Goal: Information Seeking & Learning: Learn about a topic

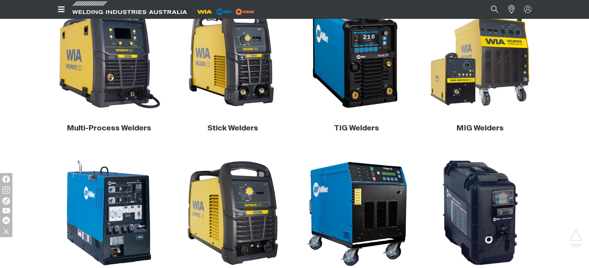
scroll to position [340, 0]
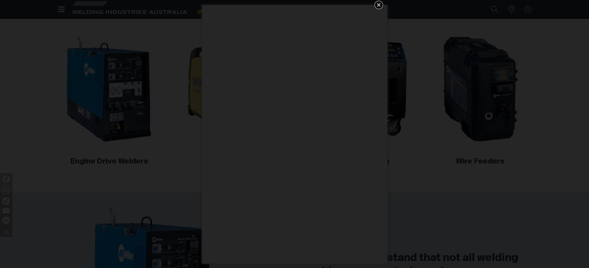
click at [135, 160] on div "Get 5 WIA Welding Guides Free!" at bounding box center [294, 134] width 589 height 268
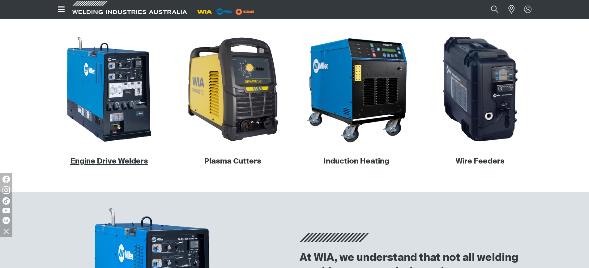
click at [129, 160] on link "Engine Drive Welders" at bounding box center [109, 161] width 78 height 7
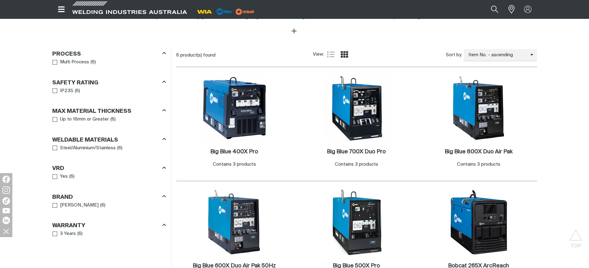
scroll to position [309, 0]
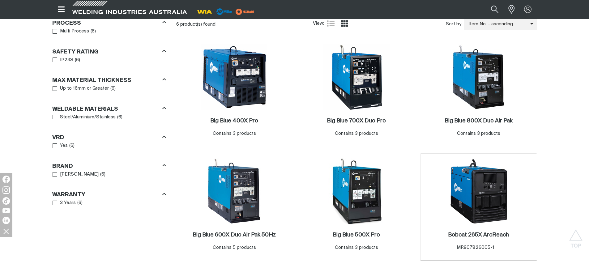
click at [492, 236] on h2 "Bobcat 265X ArcReach ." at bounding box center [478, 235] width 61 height 6
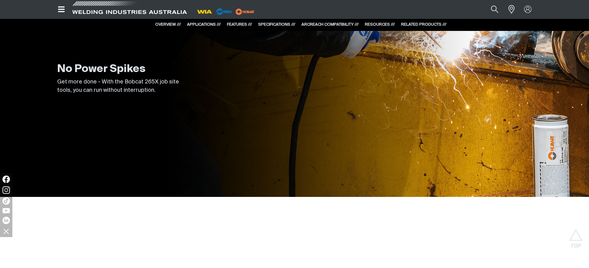
scroll to position [2196, 0]
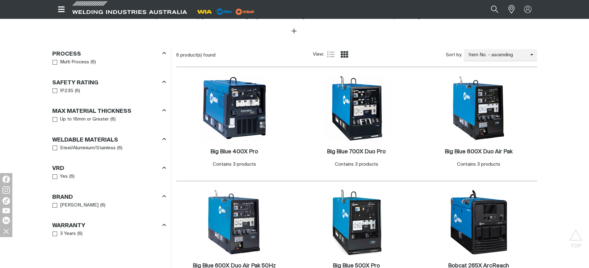
scroll to position [309, 0]
